Goal: Information Seeking & Learning: Check status

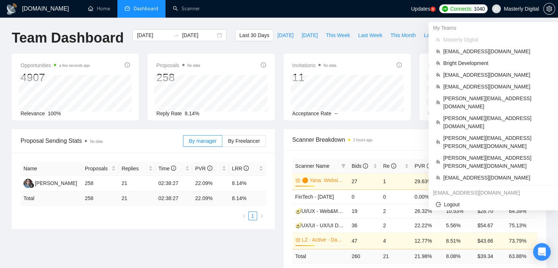
click at [515, 9] on span "Masterly Digital" at bounding box center [521, 9] width 35 height 0
click at [446, 115] on li "[PERSON_NAME][EMAIL_ADDRESS][DOMAIN_NAME]" at bounding box center [494, 122] width 124 height 20
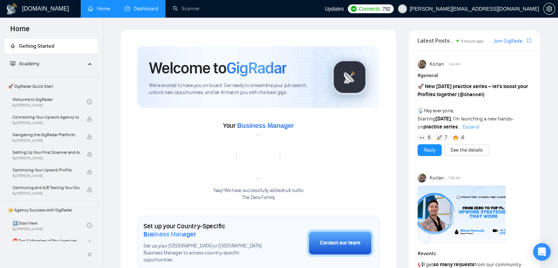
click at [138, 6] on link "Dashboard" at bounding box center [141, 9] width 33 height 6
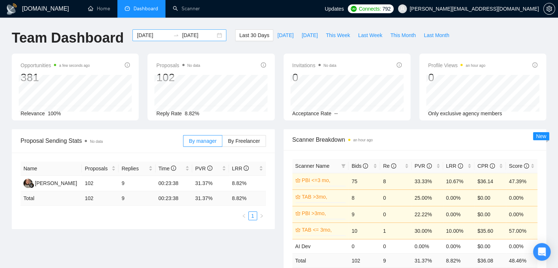
click at [212, 31] on div "[DATE] [DATE]" at bounding box center [180, 35] width 94 height 12
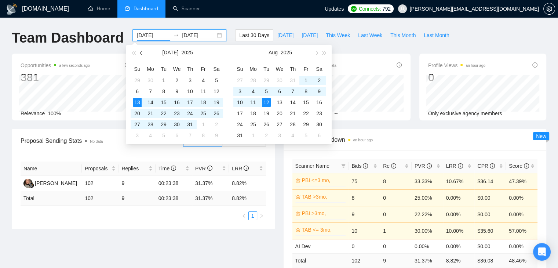
click at [138, 54] on button "button" at bounding box center [141, 52] width 8 height 15
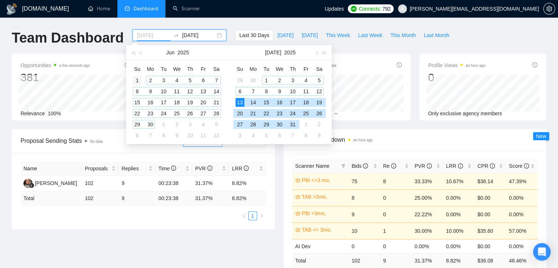
type input "2025-06-01"
click at [139, 79] on div "1" at bounding box center [137, 80] width 9 height 9
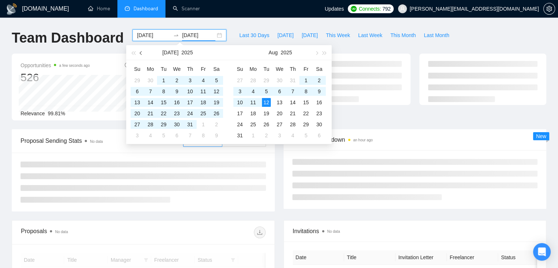
click at [142, 56] on button "button" at bounding box center [141, 52] width 8 height 15
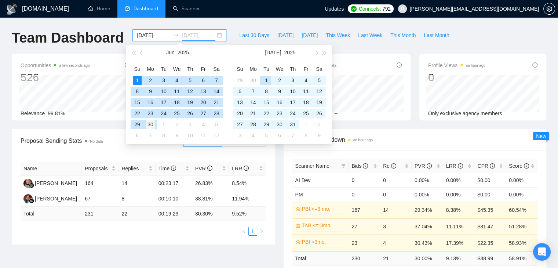
type input "[DATE]"
click at [154, 124] on div "30" at bounding box center [150, 124] width 9 height 9
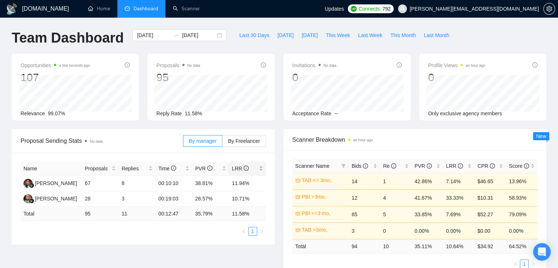
click at [258, 169] on div "LRR" at bounding box center [247, 168] width 31 height 8
click at [214, 34] on div "2025-06-01 2025-06-30" at bounding box center [180, 35] width 94 height 12
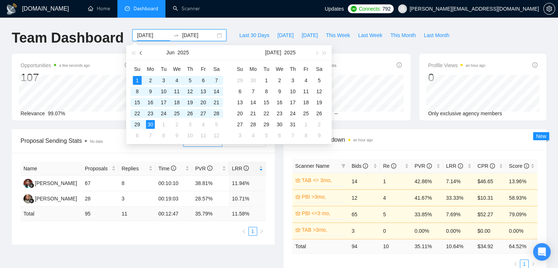
click at [141, 52] on span "button" at bounding box center [142, 53] width 4 height 4
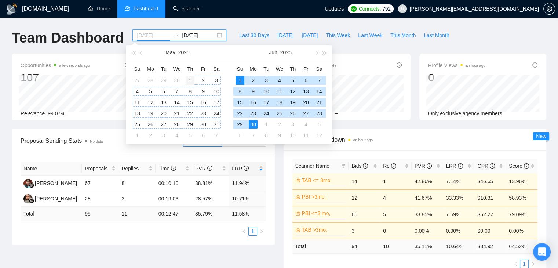
type input "[DATE]"
click at [191, 81] on div "1" at bounding box center [190, 80] width 9 height 9
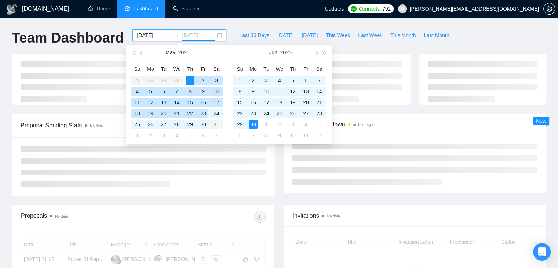
type input "[DATE]"
click at [215, 123] on div "31" at bounding box center [216, 124] width 9 height 9
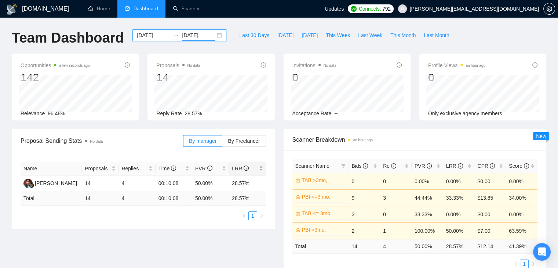
click at [262, 166] on div "LRR" at bounding box center [247, 168] width 31 height 8
click at [261, 168] on div "LRR" at bounding box center [247, 168] width 31 height 8
click at [276, 177] on div "Proposal Sending Stats No data By manager By Freelancer Name Proposals Replies …" at bounding box center [143, 179] width 272 height 100
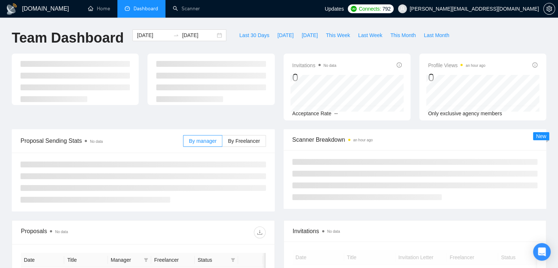
click at [407, 11] on span at bounding box center [402, 8] width 9 height 9
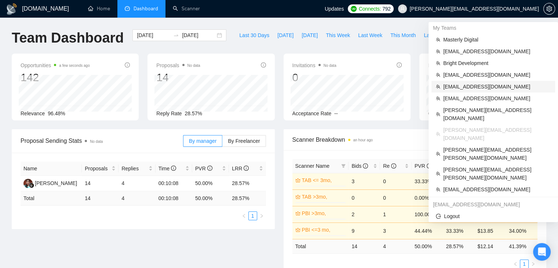
click at [455, 89] on span "[EMAIL_ADDRESS][DOMAIN_NAME]" at bounding box center [497, 87] width 108 height 8
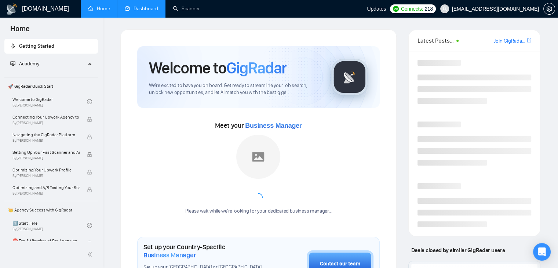
click at [153, 9] on link "Dashboard" at bounding box center [141, 9] width 33 height 6
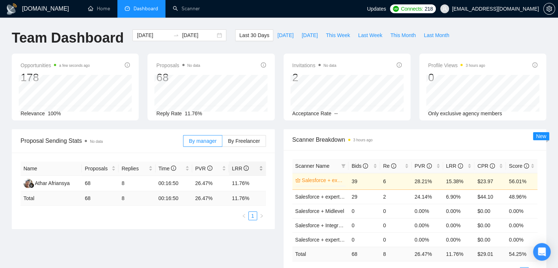
click at [261, 169] on div "LRR" at bounding box center [247, 168] width 31 height 8
click at [216, 39] on div "[DATE] [DATE]" at bounding box center [180, 35] width 94 height 12
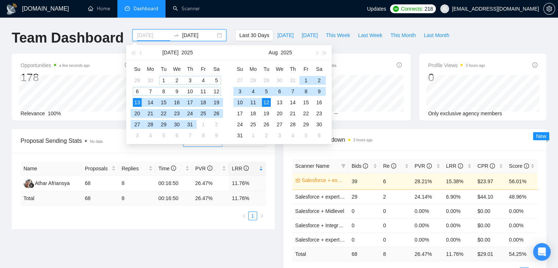
type input "[DATE]"
click at [163, 78] on div "1" at bounding box center [163, 80] width 9 height 9
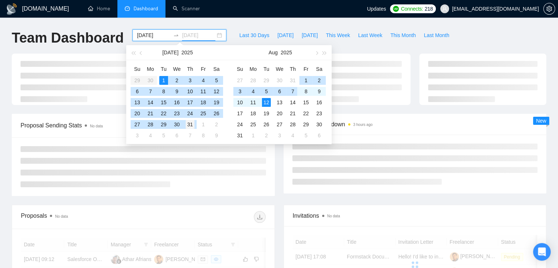
type input "[DATE]"
click at [192, 124] on div "31" at bounding box center [190, 124] width 9 height 9
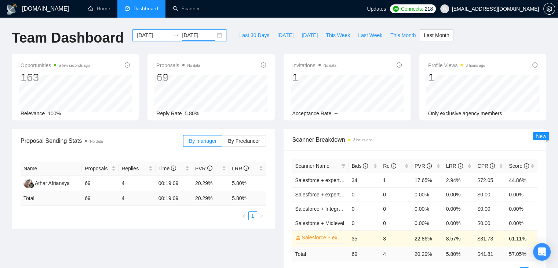
click at [213, 35] on div "[DATE] [DATE]" at bounding box center [180, 35] width 94 height 12
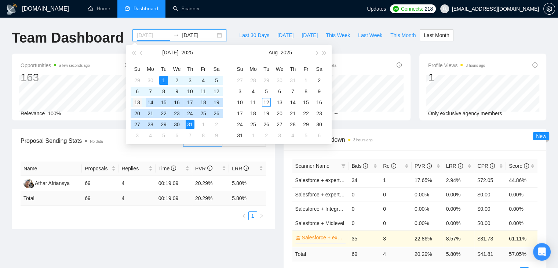
type input "[DATE]"
click at [137, 101] on div "13" at bounding box center [137, 102] width 9 height 9
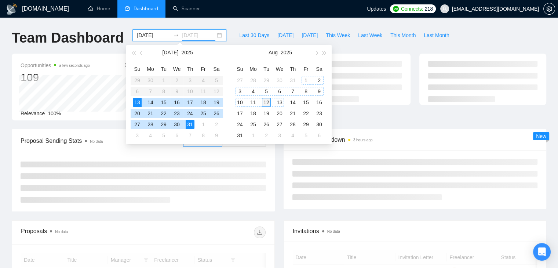
click at [269, 98] on div "12" at bounding box center [266, 102] width 9 height 9
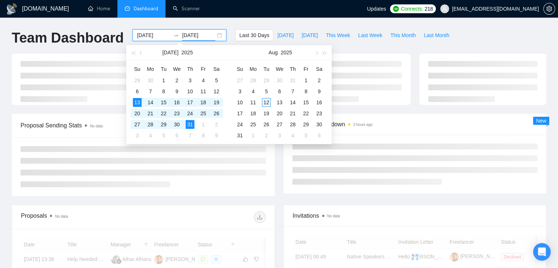
type input "[DATE]"
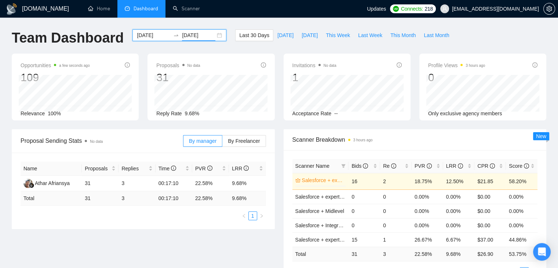
click at [213, 36] on div "[DATE] [DATE]" at bounding box center [180, 35] width 94 height 12
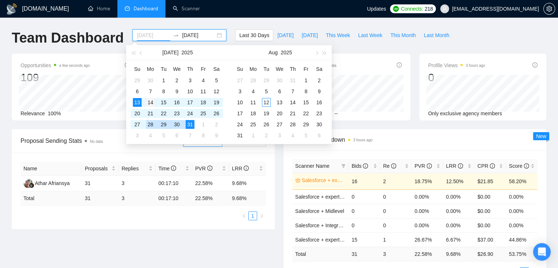
type input "[DATE]"
click at [148, 102] on div "14" at bounding box center [150, 102] width 9 height 9
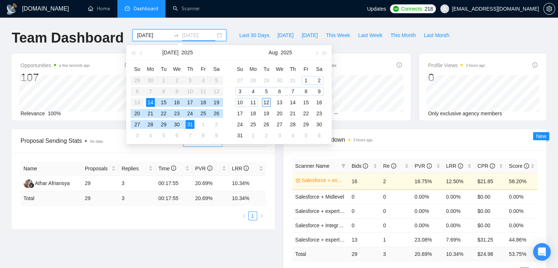
type input "[DATE]"
click at [261, 106] on td "12" at bounding box center [266, 102] width 13 height 11
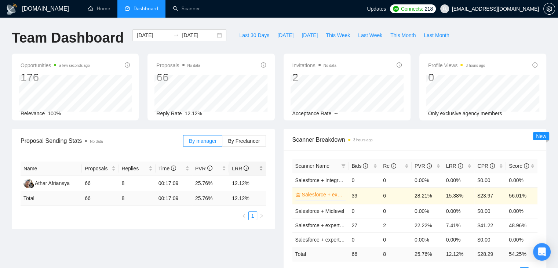
click at [261, 171] on div "LRR" at bounding box center [247, 168] width 31 height 8
click at [208, 221] on div "Name Proposals Replies Time PVR LRR Athar Afriansya 66 8 00:17:09 25.76% 12.12%…" at bounding box center [143, 191] width 263 height 76
